Goal: Information Seeking & Learning: Check status

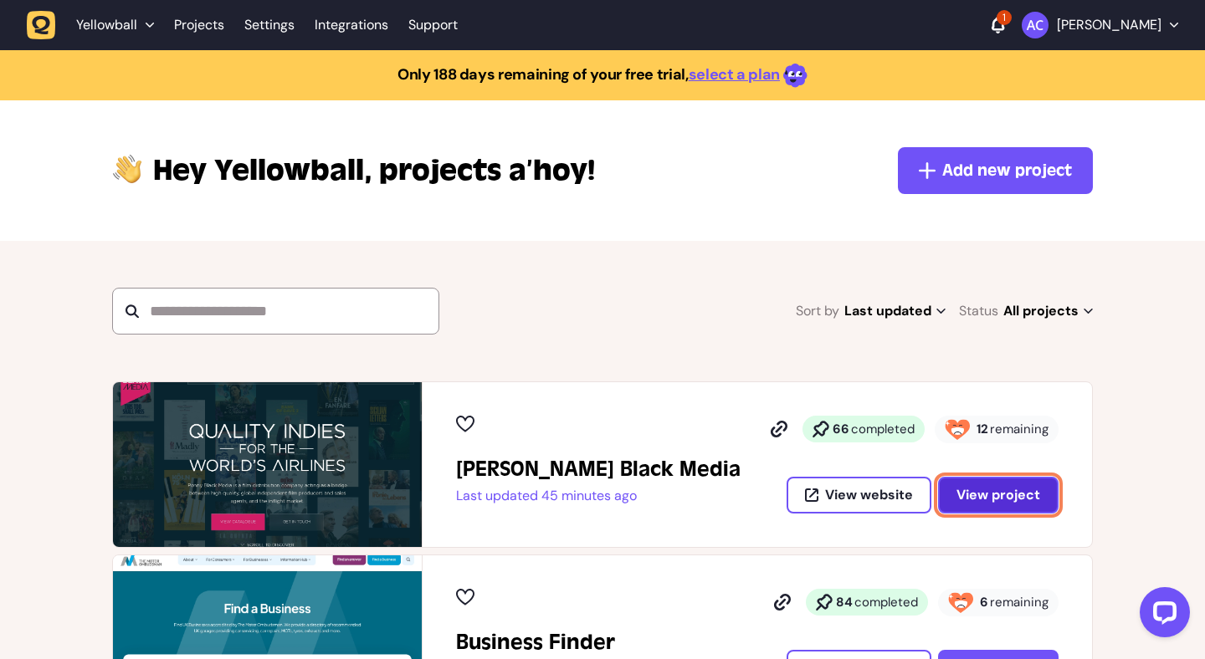
click at [1028, 492] on span "View project" at bounding box center [998, 495] width 84 height 18
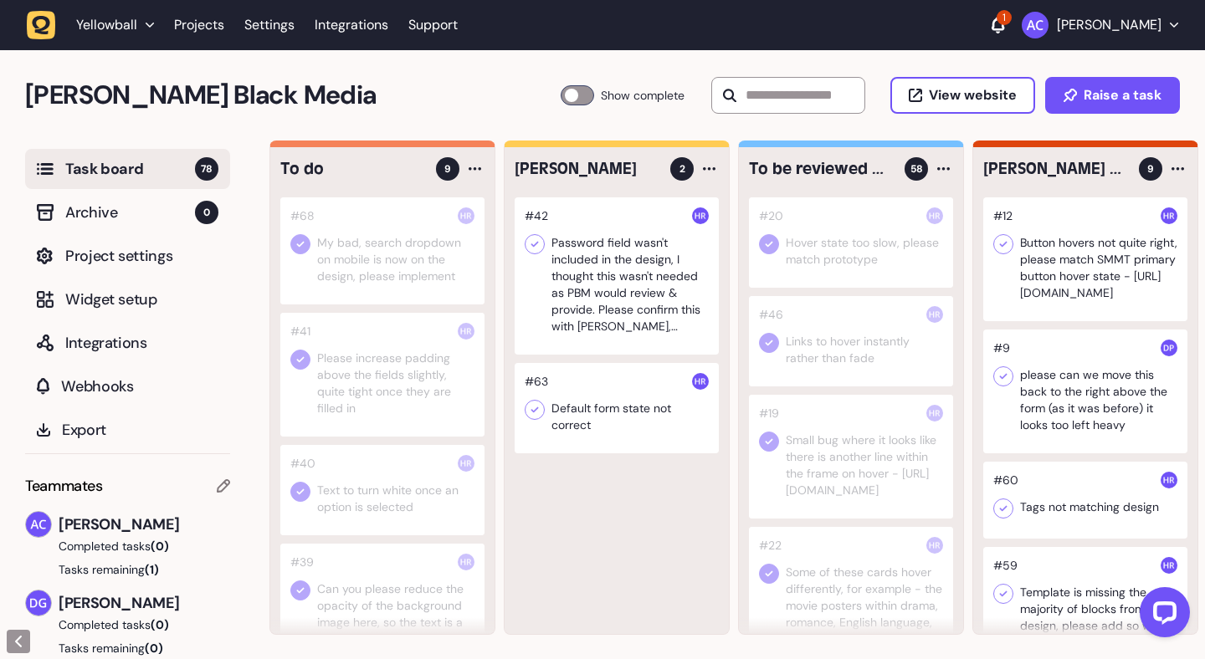
click at [638, 279] on div at bounding box center [617, 275] width 204 height 157
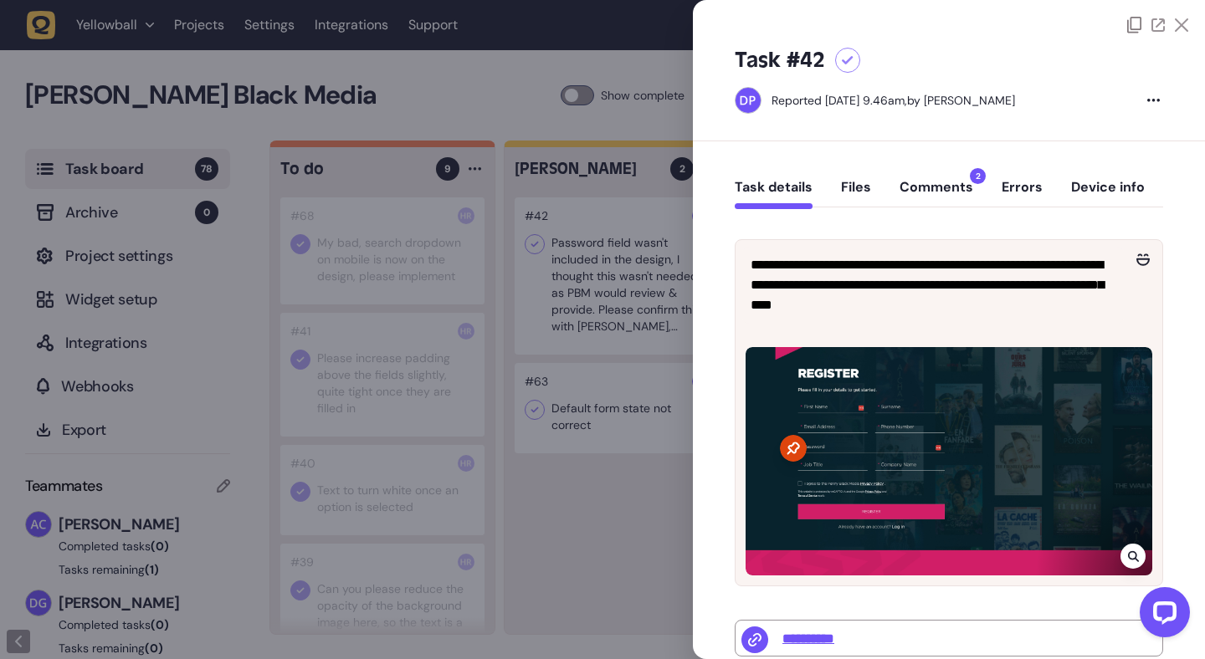
click at [958, 189] on button "Comments 2" at bounding box center [936, 194] width 74 height 30
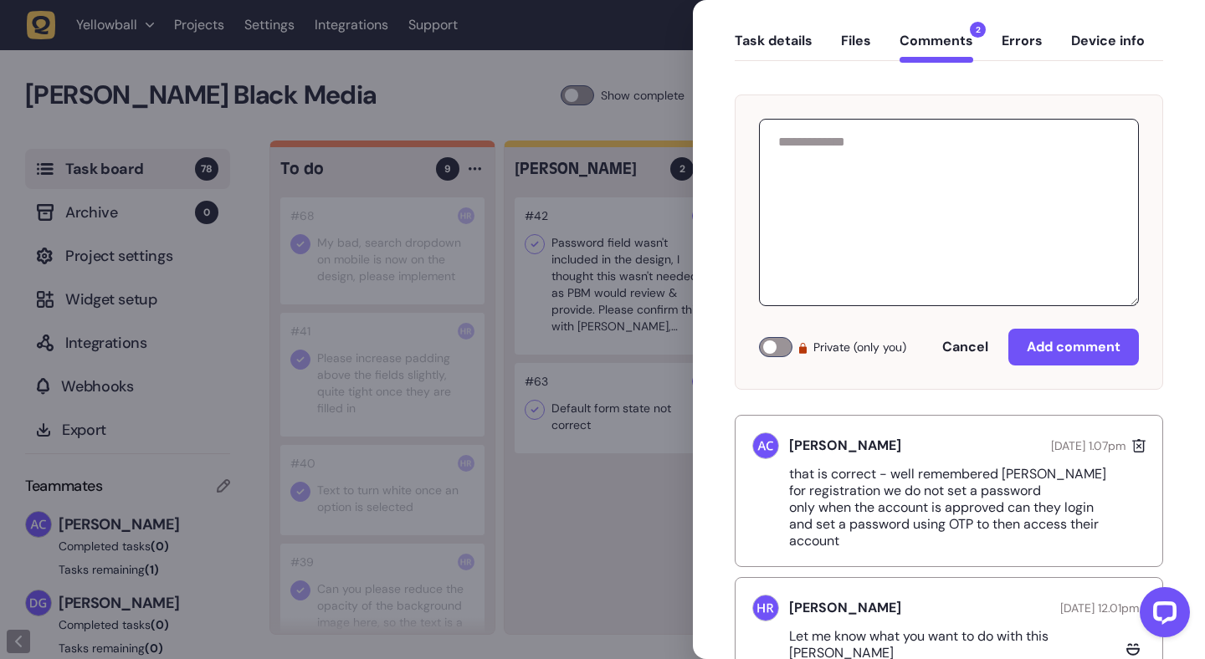
scroll to position [156, 0]
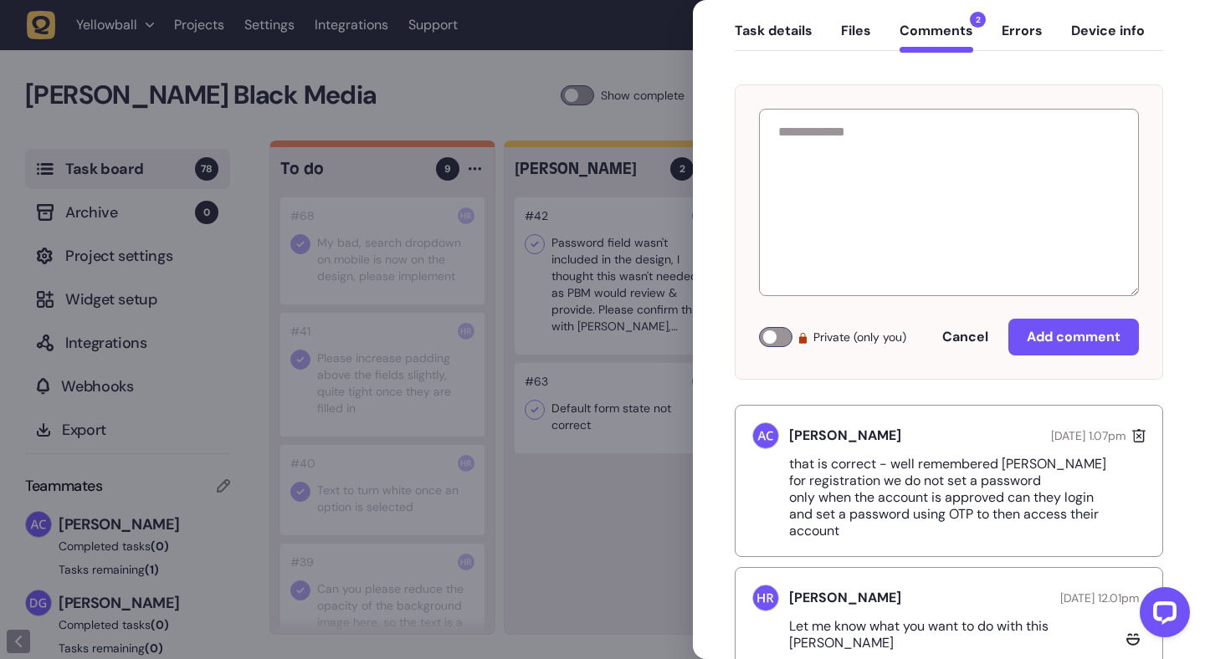
click at [623, 338] on div at bounding box center [602, 329] width 1205 height 659
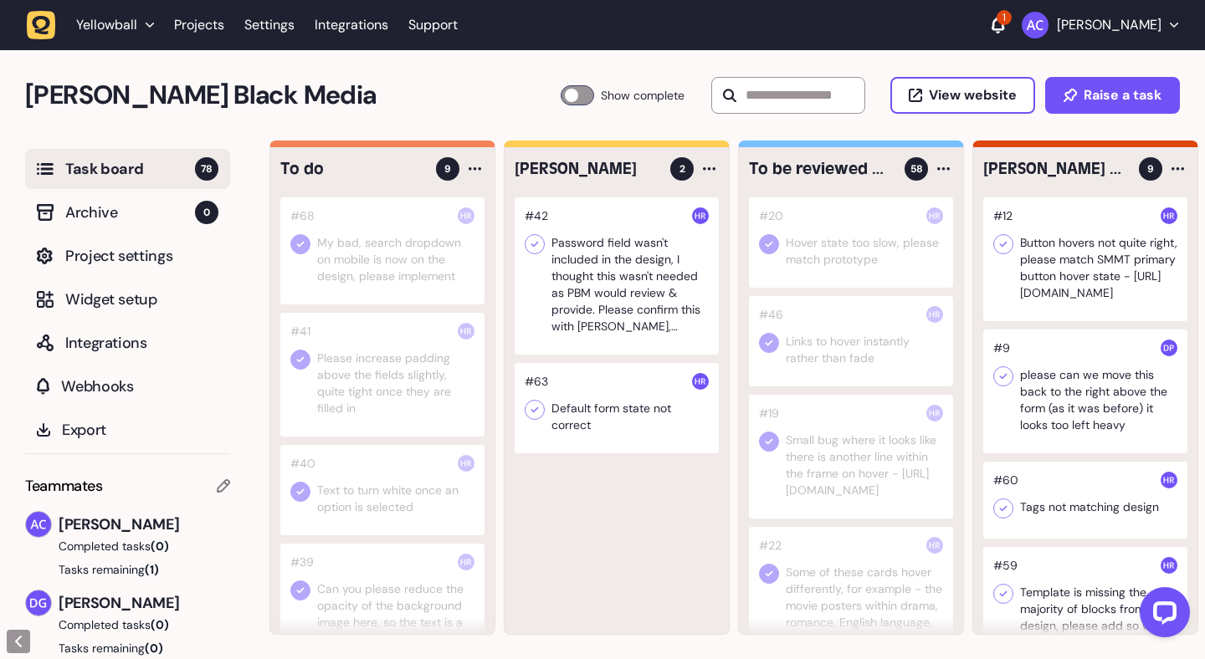
click at [625, 407] on div at bounding box center [617, 408] width 204 height 90
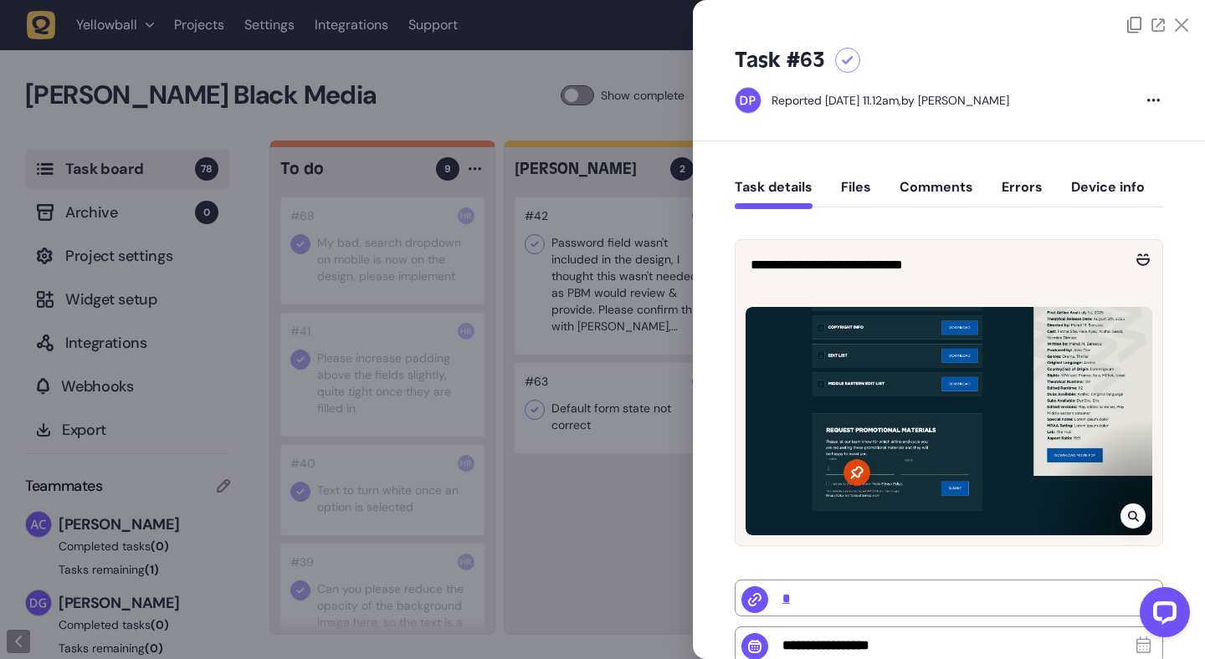
click at [857, 187] on button "Files" at bounding box center [856, 194] width 30 height 30
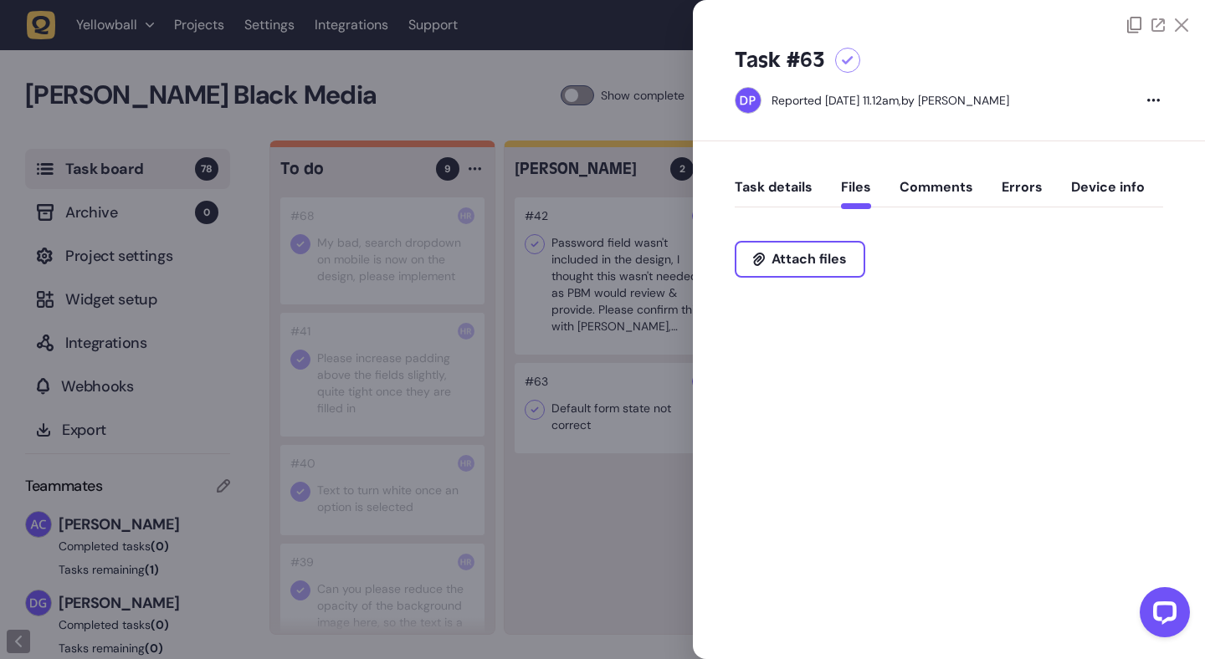
click at [905, 186] on button "Comments" at bounding box center [936, 194] width 74 height 30
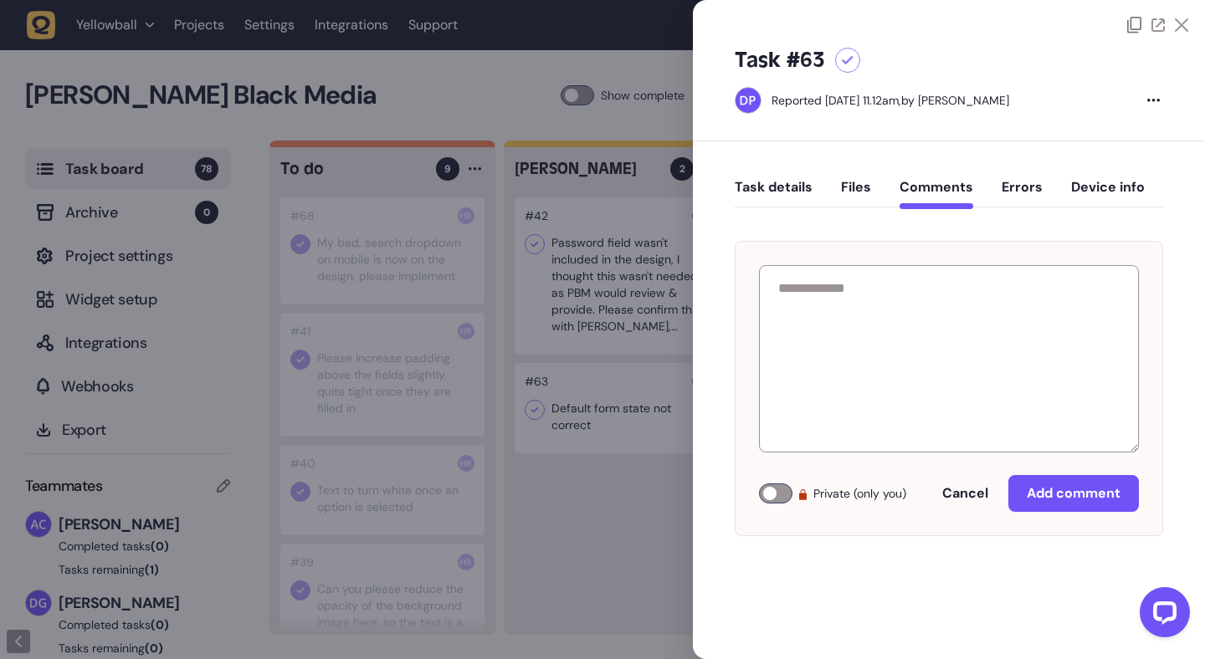
click at [1182, 25] on icon at bounding box center [1181, 24] width 13 height 13
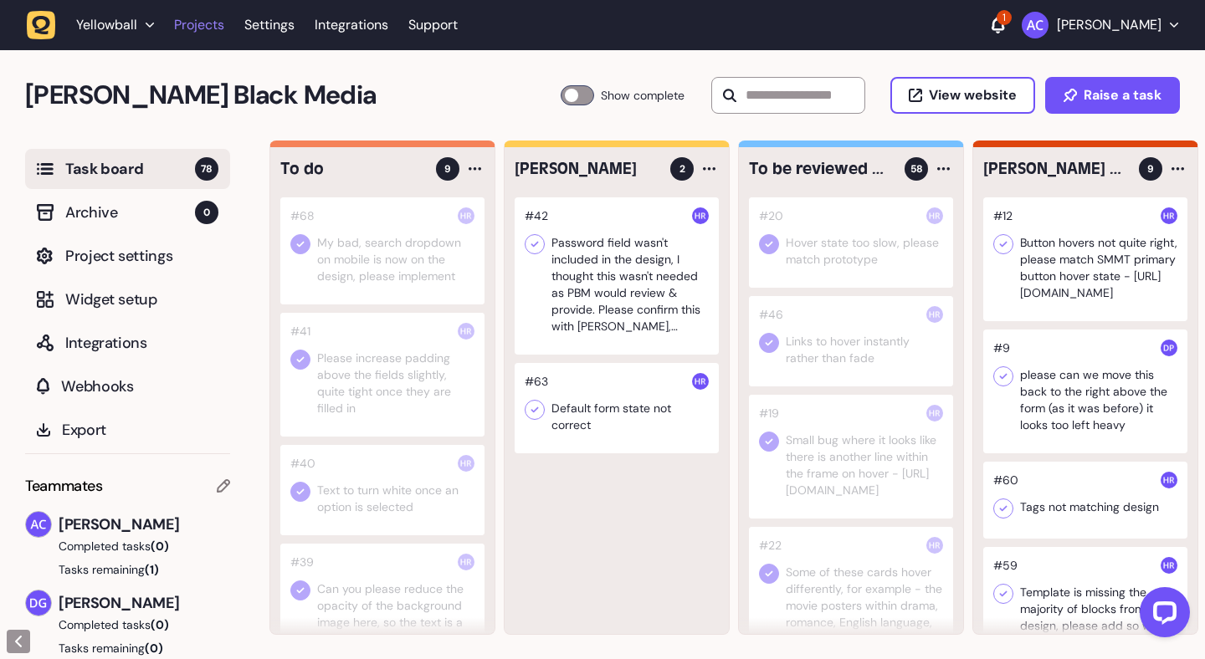
click at [198, 28] on link "Projects" at bounding box center [199, 25] width 50 height 30
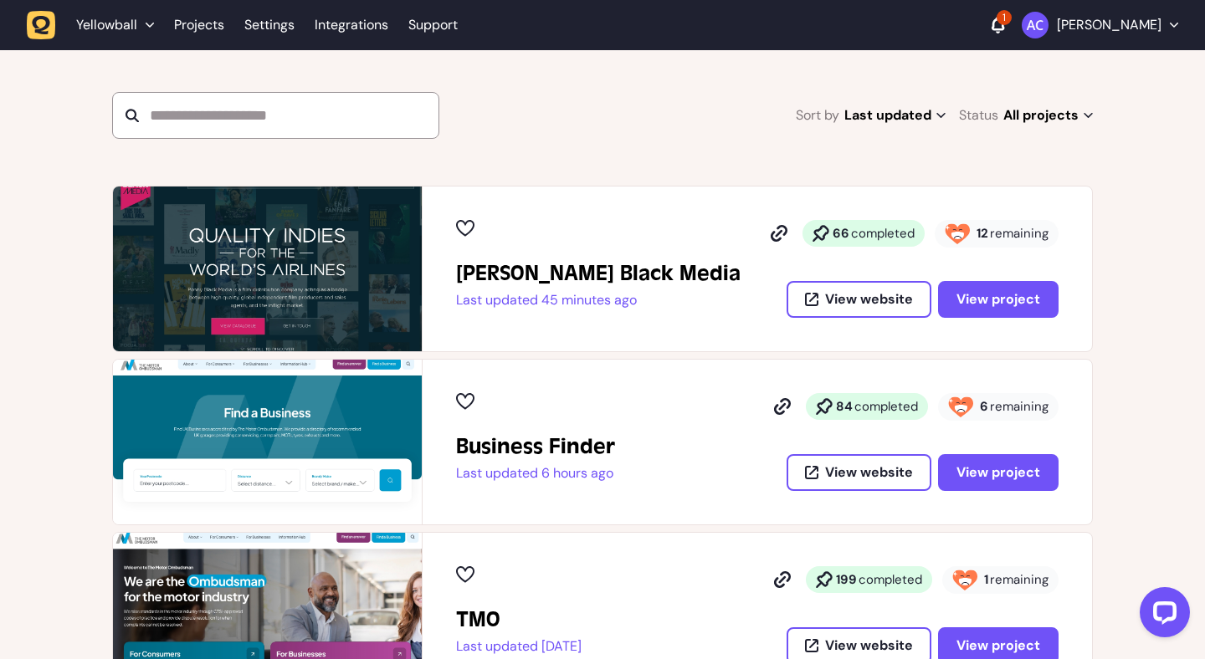
scroll to position [226, 0]
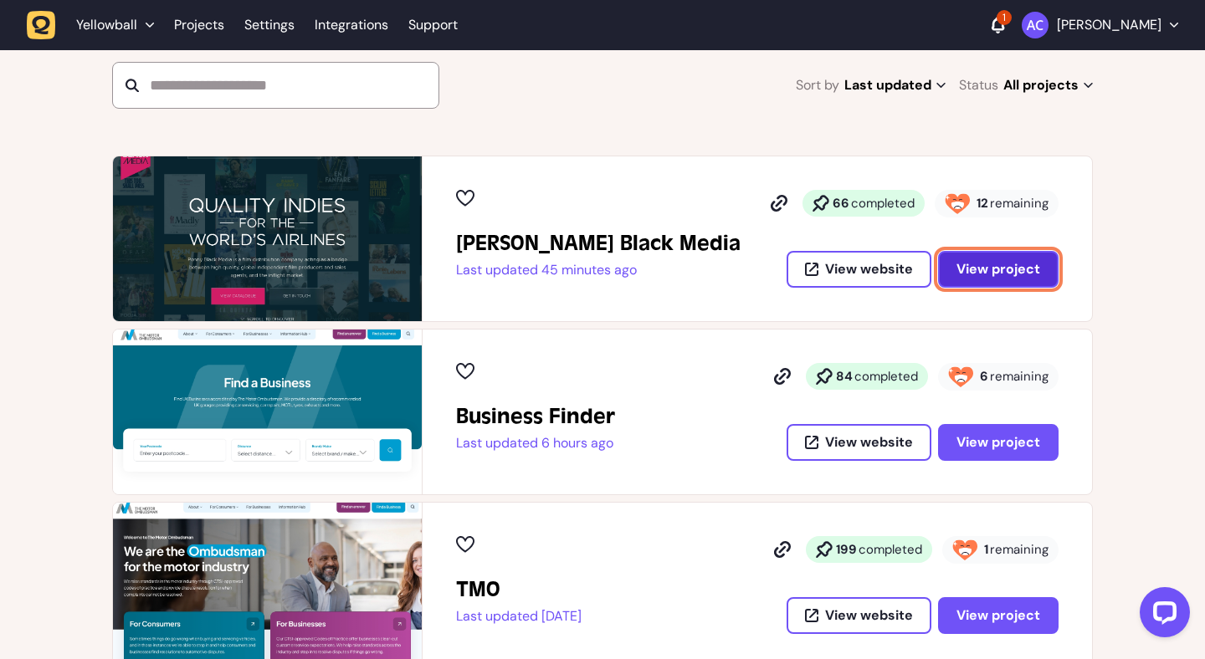
click at [1024, 278] on span "View project" at bounding box center [998, 269] width 84 height 18
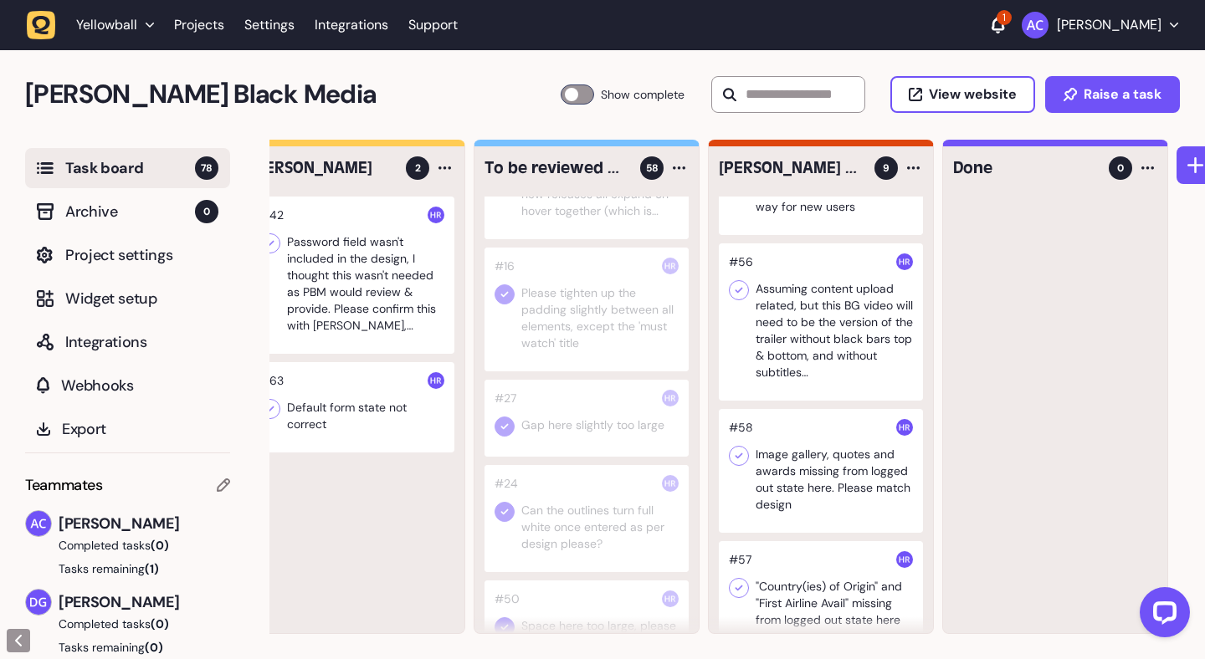
scroll to position [691, 0]
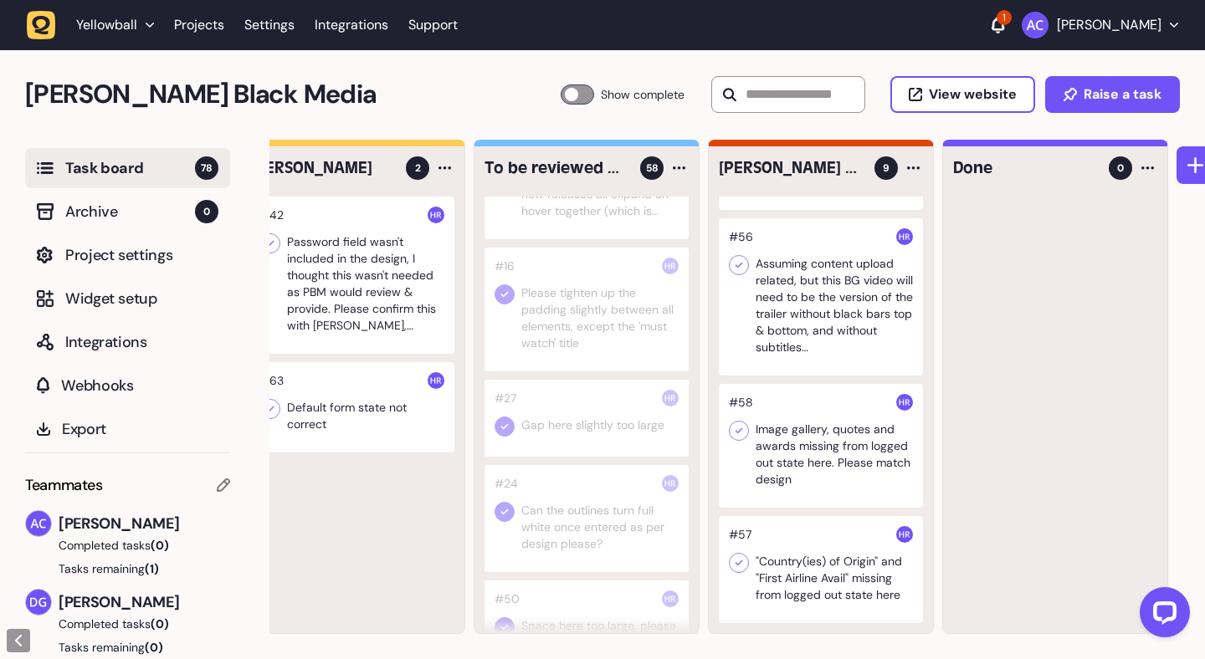
click at [825, 448] on div at bounding box center [821, 446] width 204 height 124
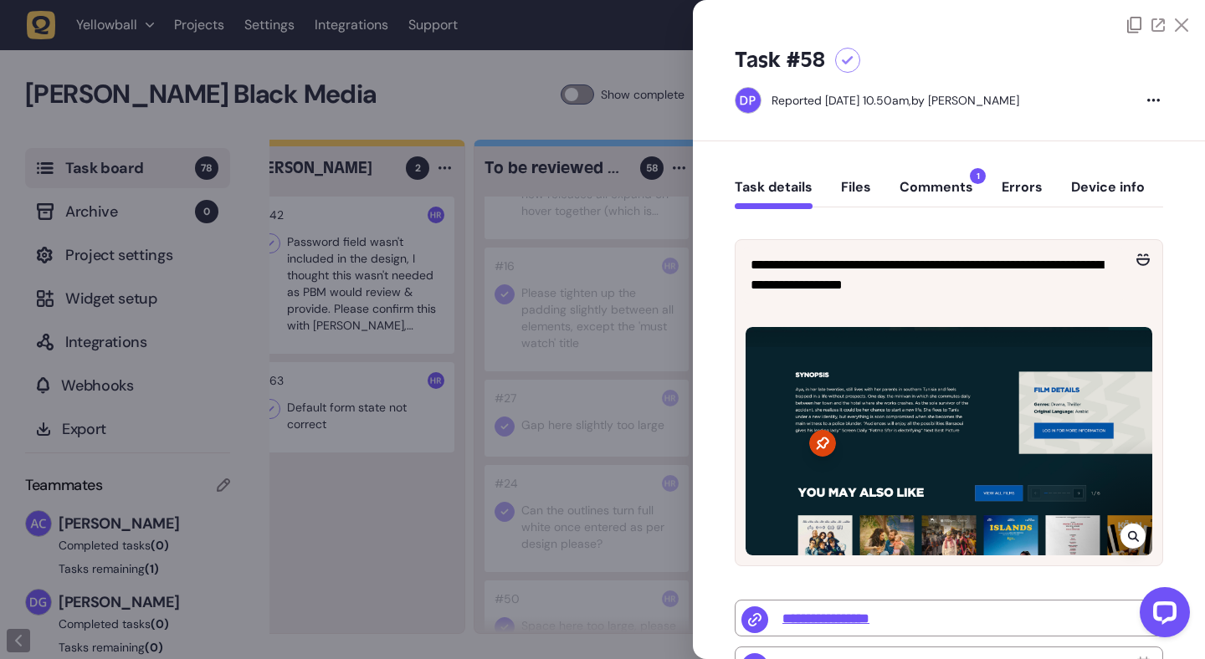
click at [949, 190] on button "Comments 1" at bounding box center [936, 194] width 74 height 30
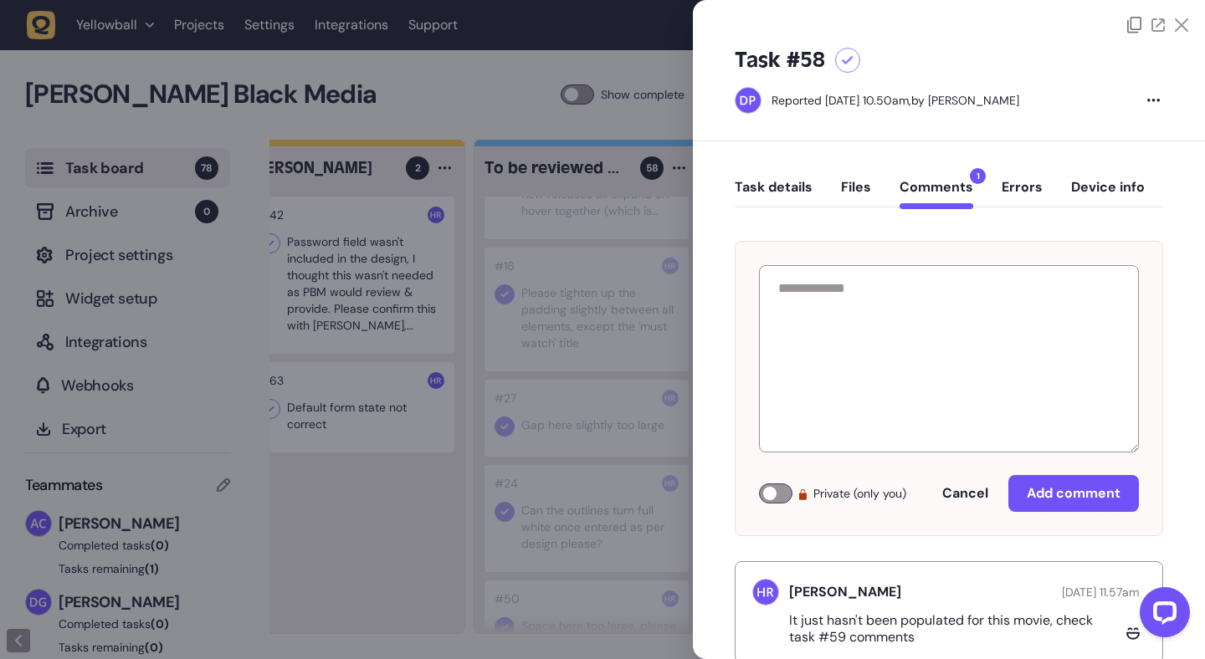
click at [675, 81] on div at bounding box center [602, 329] width 1205 height 659
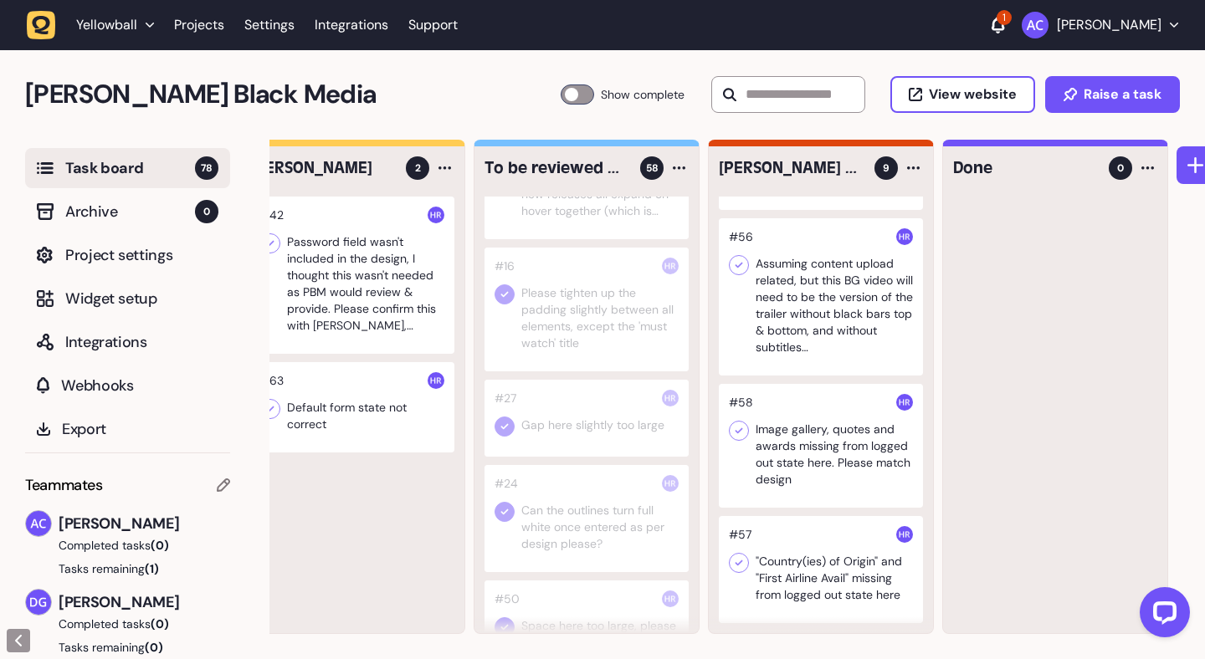
click at [812, 541] on div at bounding box center [821, 569] width 204 height 107
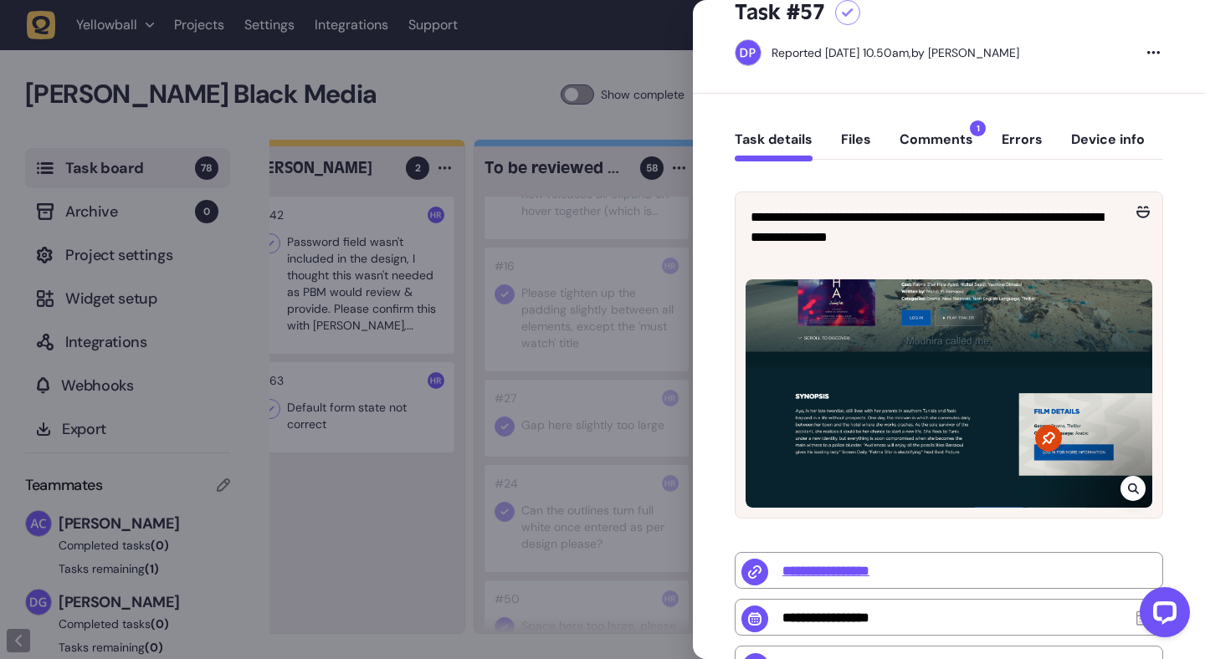
click at [941, 143] on button "Comments 1" at bounding box center [936, 146] width 74 height 30
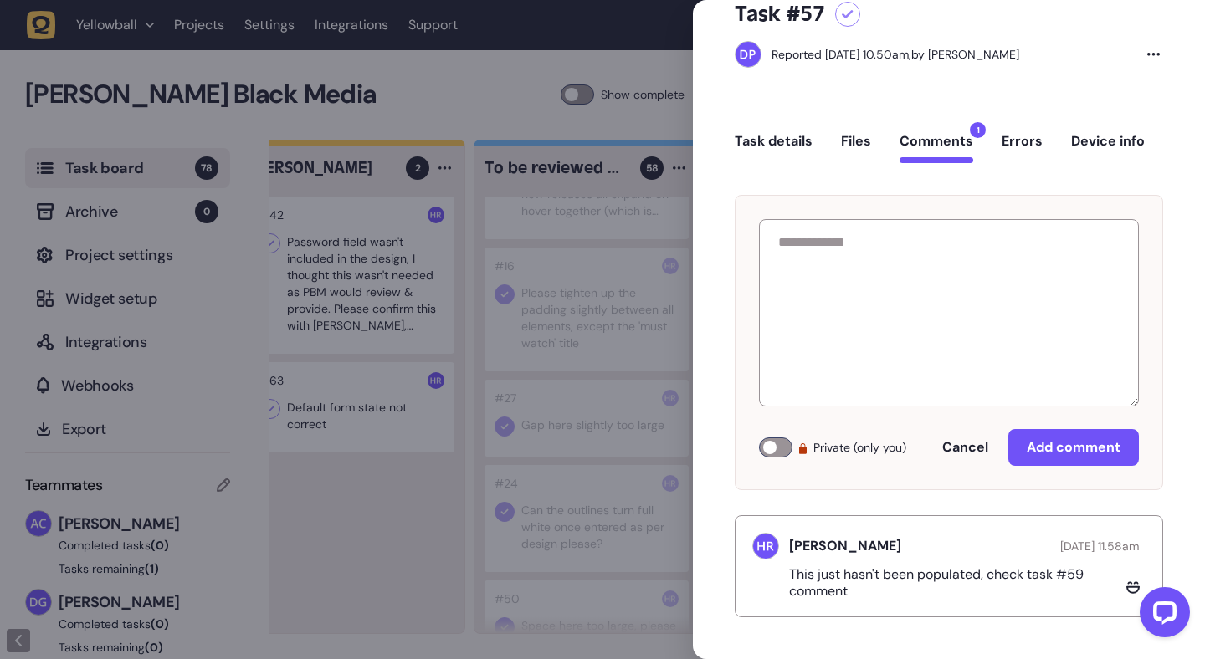
scroll to position [45, 0]
click at [564, 295] on div at bounding box center [602, 329] width 1205 height 659
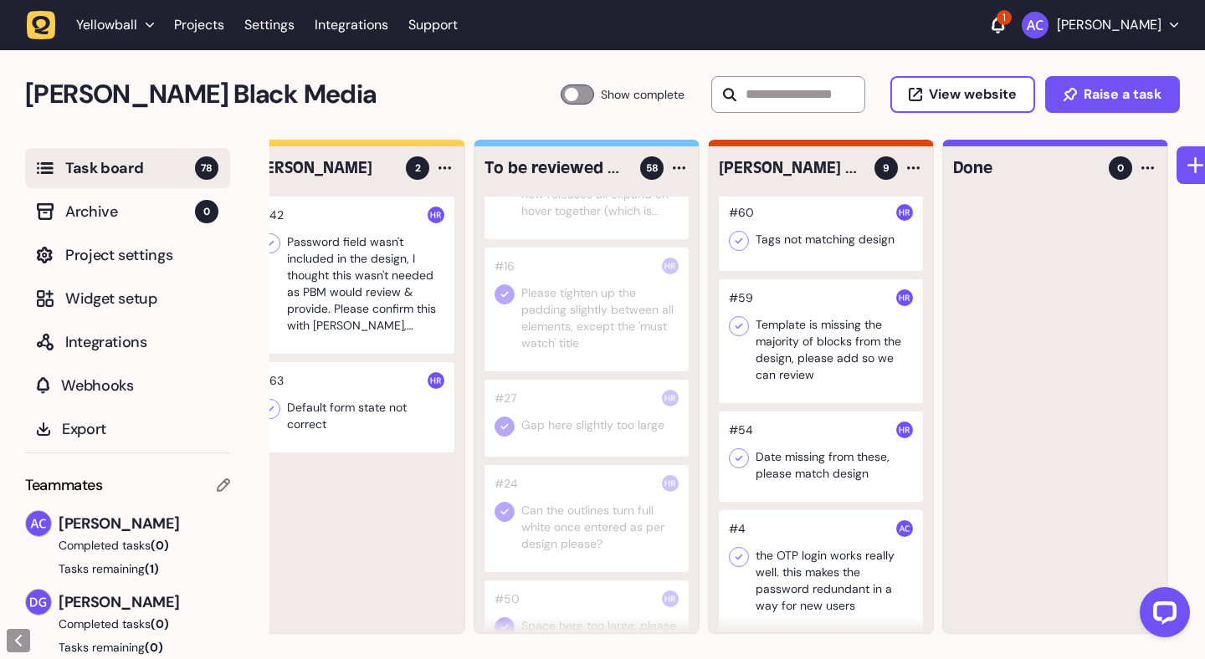
scroll to position [121, 0]
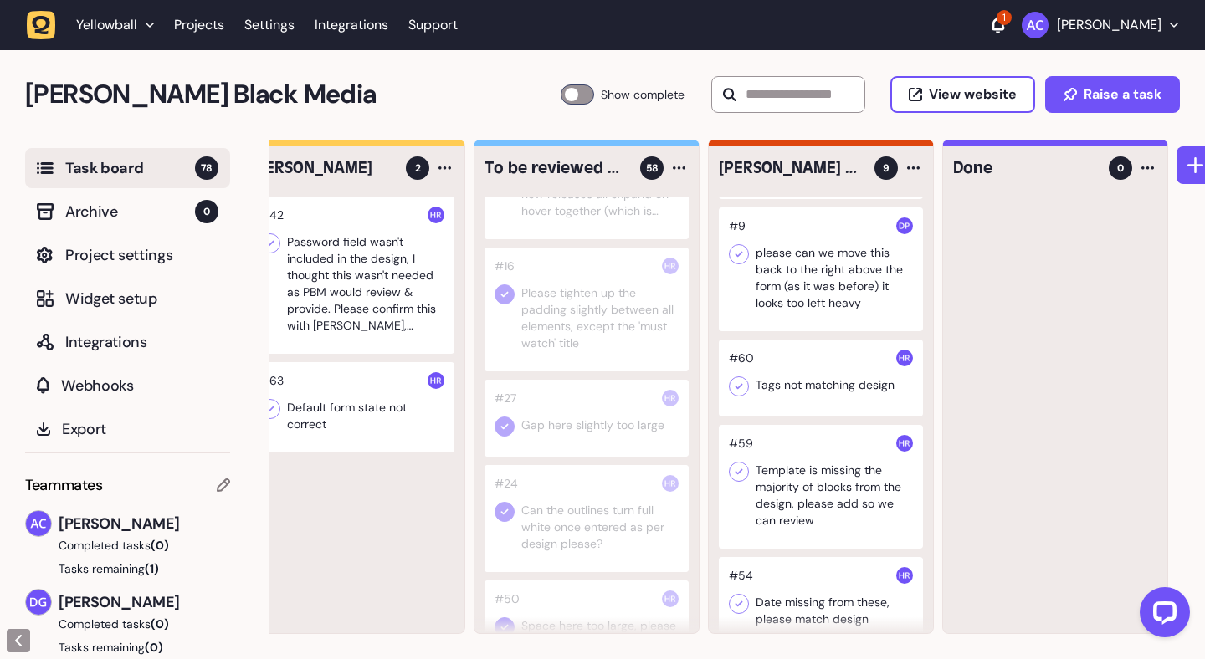
click at [828, 454] on div at bounding box center [821, 487] width 204 height 124
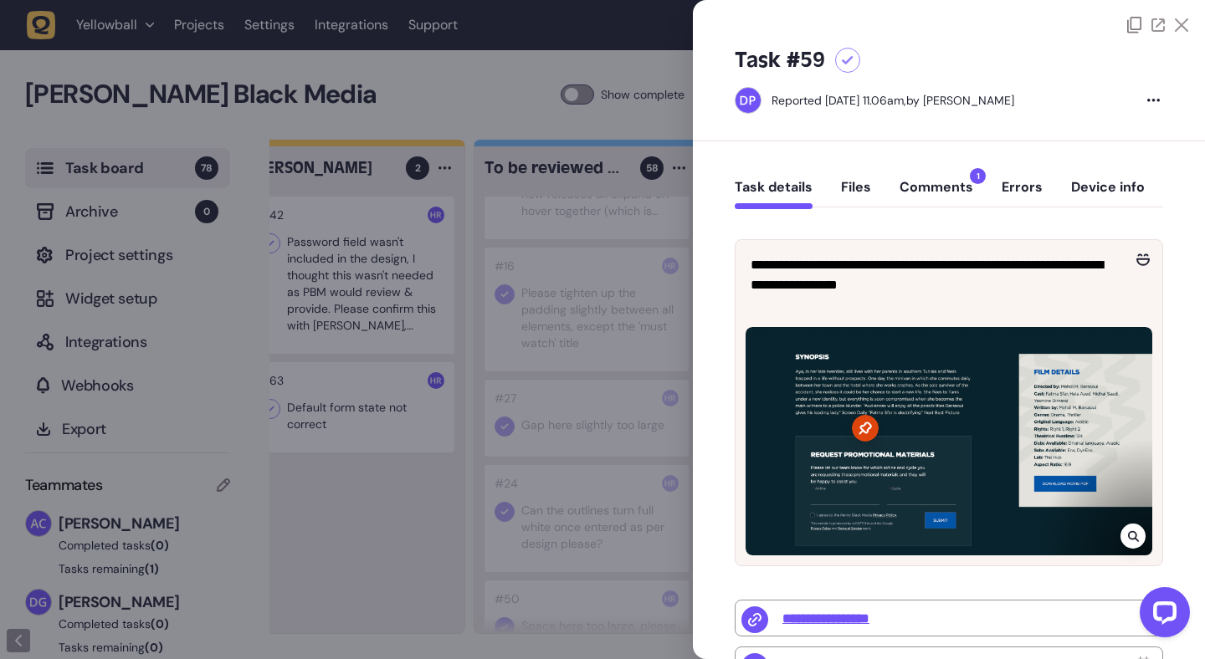
click at [934, 182] on button "Comments 1" at bounding box center [936, 194] width 74 height 30
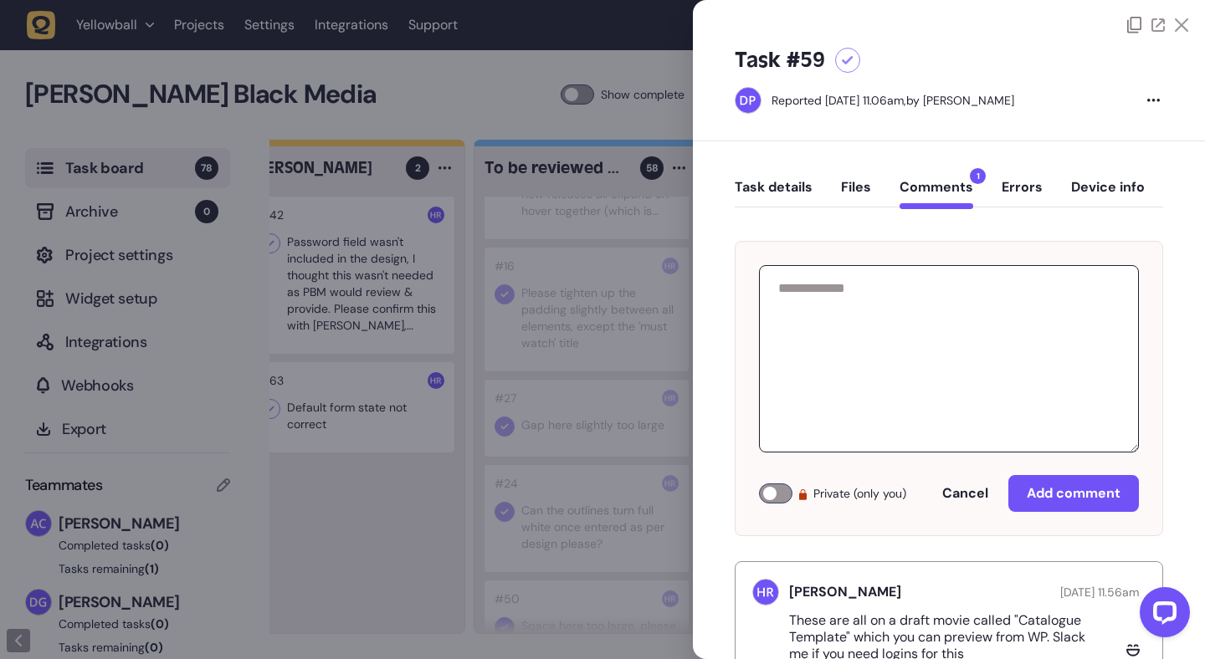
scroll to position [62, 0]
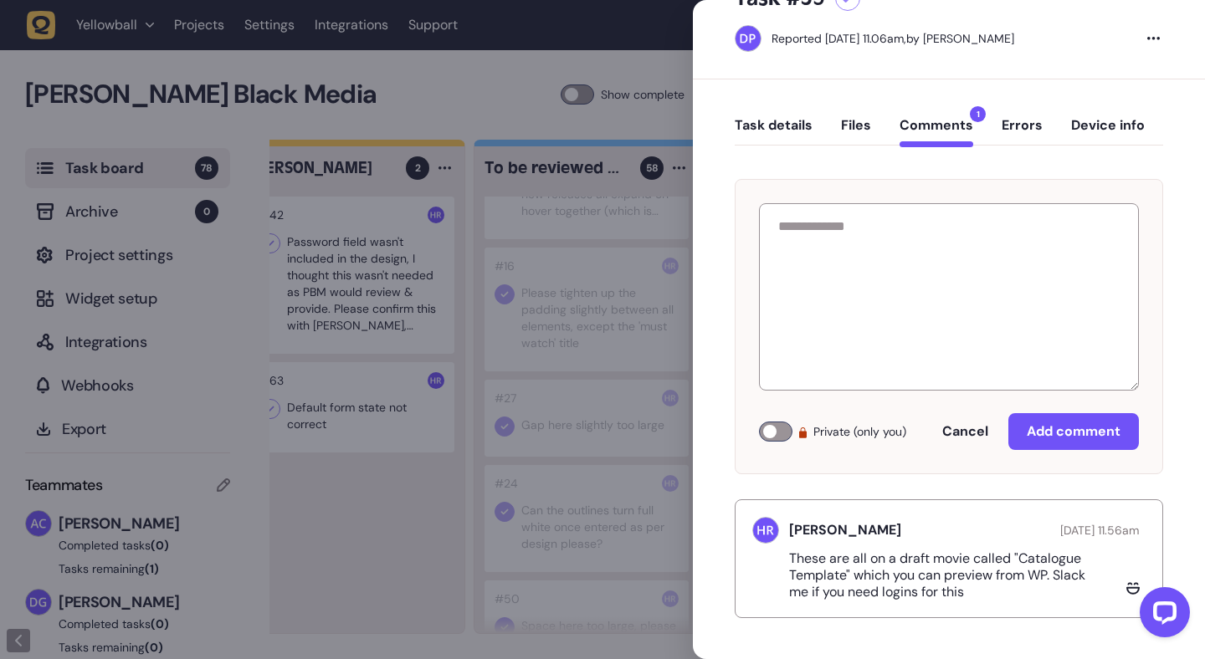
click at [637, 216] on div at bounding box center [602, 329] width 1205 height 659
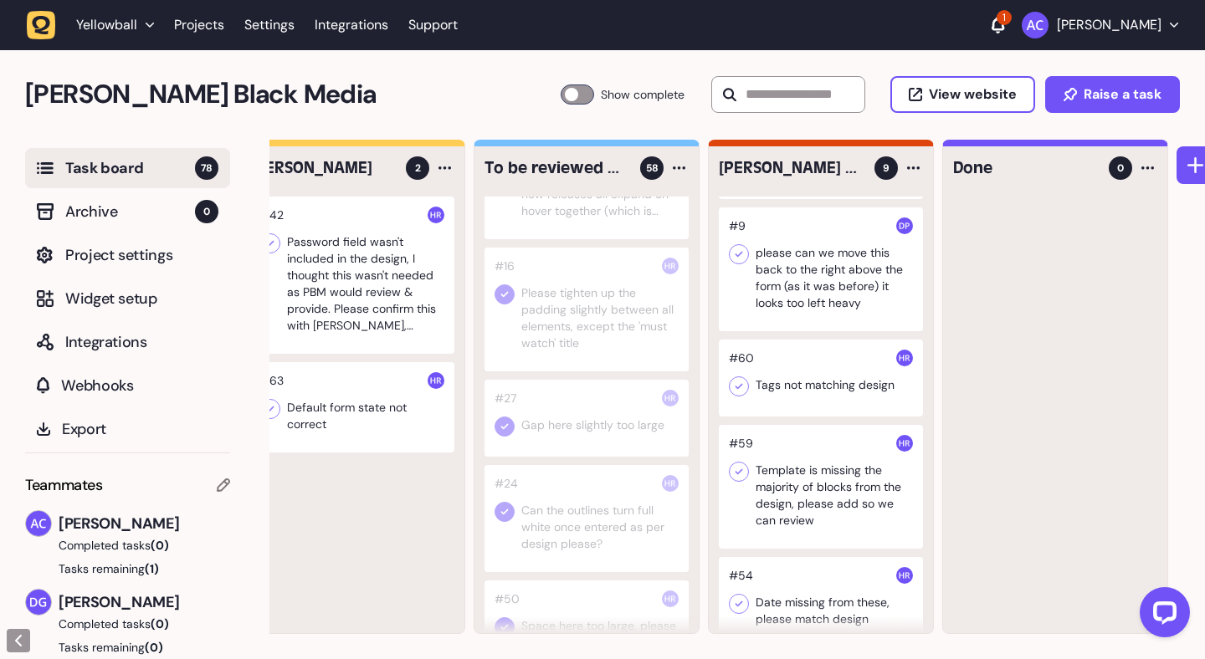
click at [812, 366] on div at bounding box center [821, 378] width 204 height 77
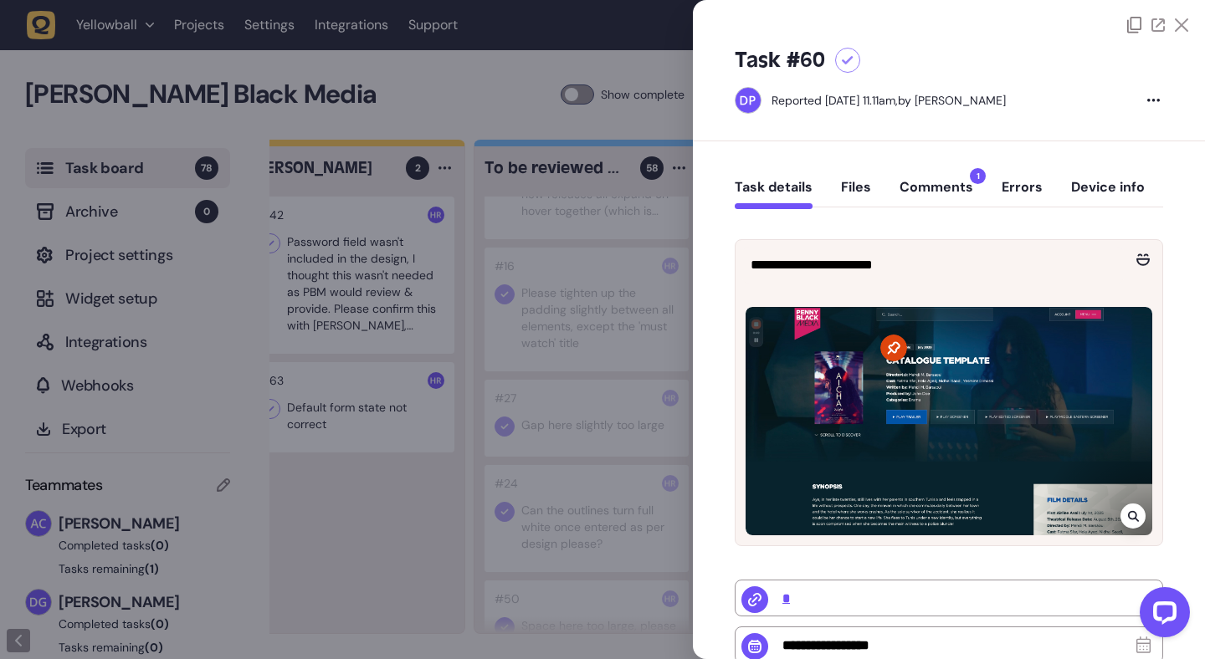
click at [937, 189] on button "Comments 1" at bounding box center [936, 194] width 74 height 30
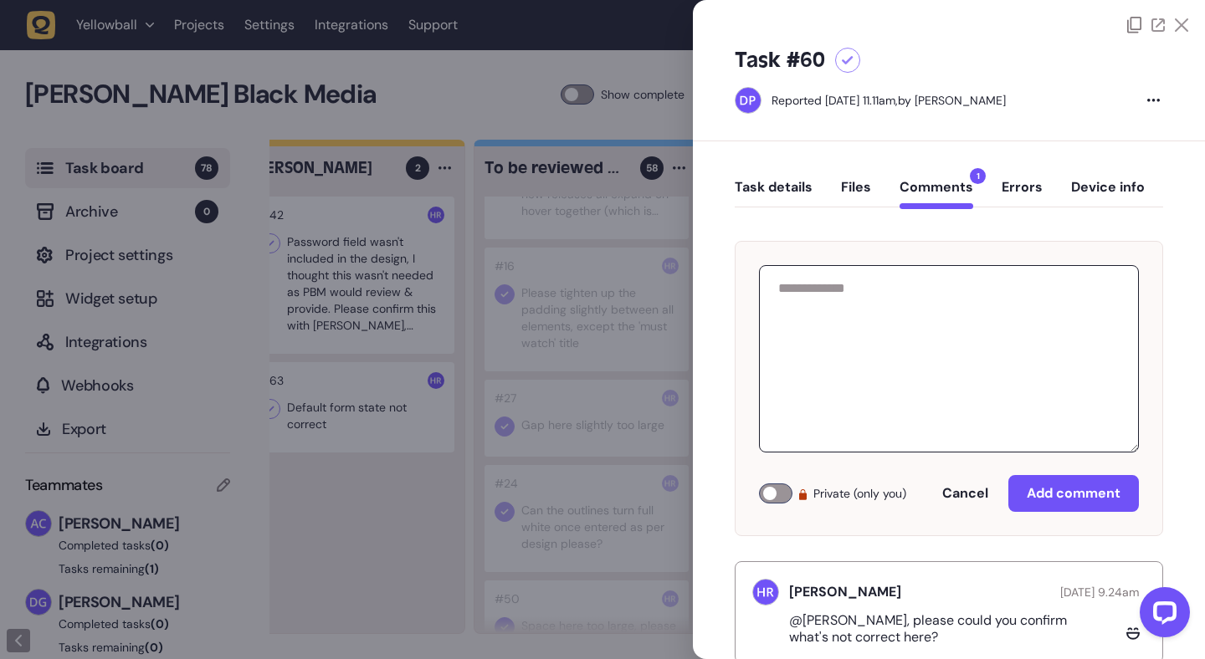
scroll to position [45, 0]
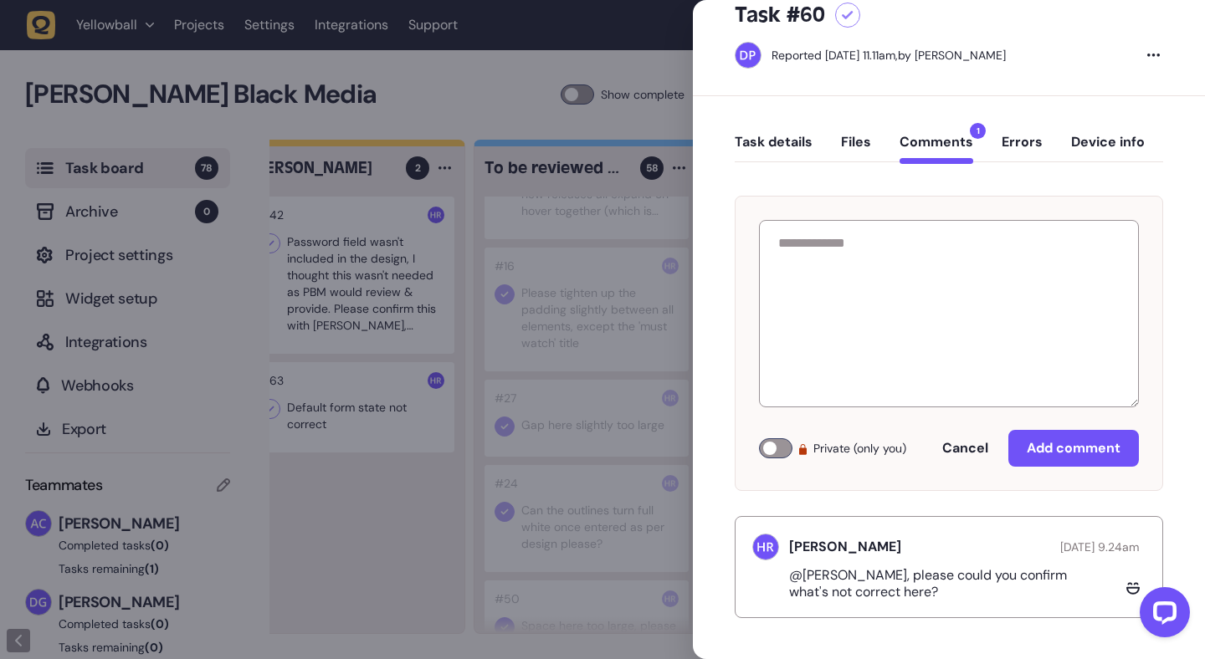
click at [693, 121] on div "Task details Files Comments 1 Errors Device info Private (only you) Cancel Add …" at bounding box center [949, 378] width 512 height 564
click at [672, 126] on div at bounding box center [602, 329] width 1205 height 659
